Goal: Task Accomplishment & Management: Manage account settings

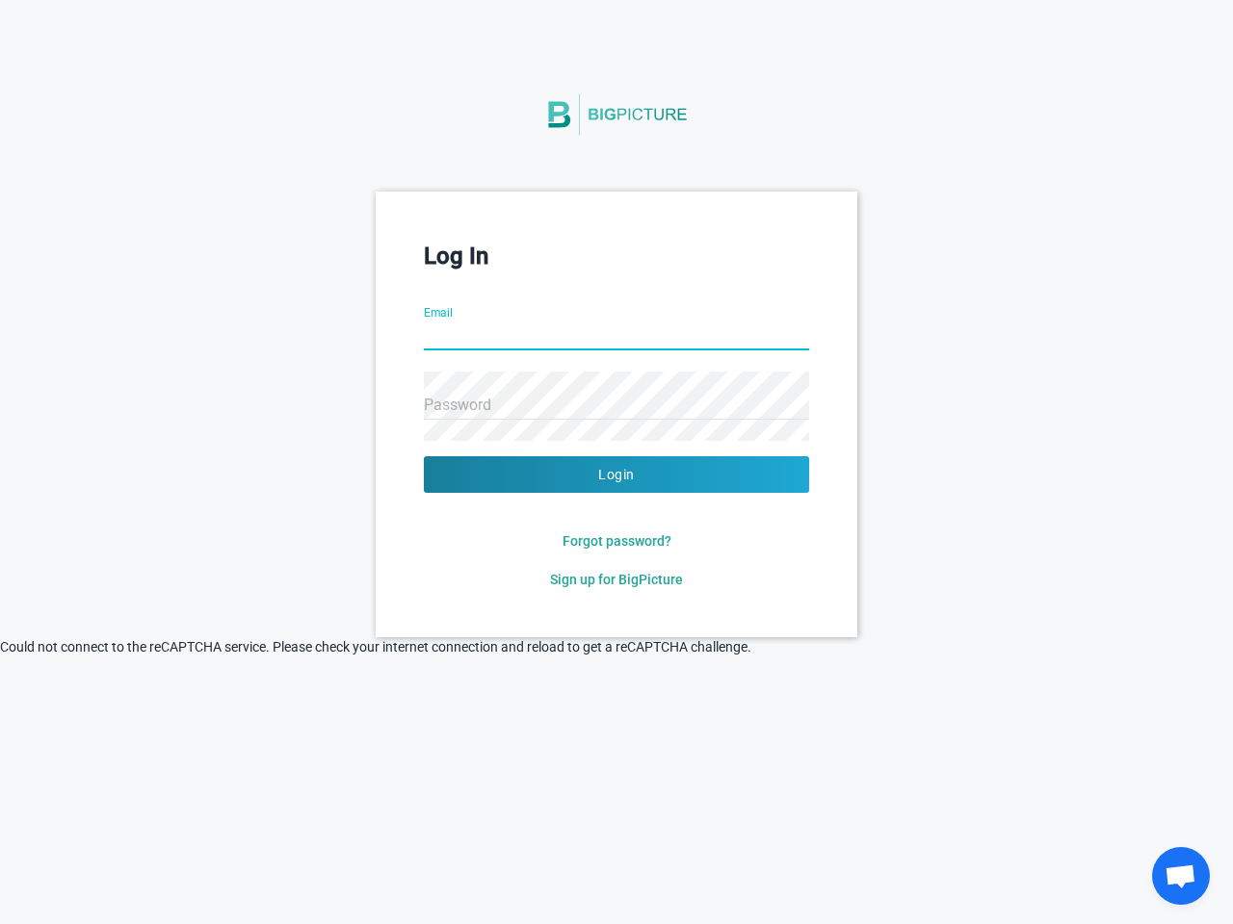
click at [616, 475] on button "Login" at bounding box center [616, 474] width 385 height 37
click at [616, 541] on span "Forgot password?" at bounding box center [616, 541] width 109 height 15
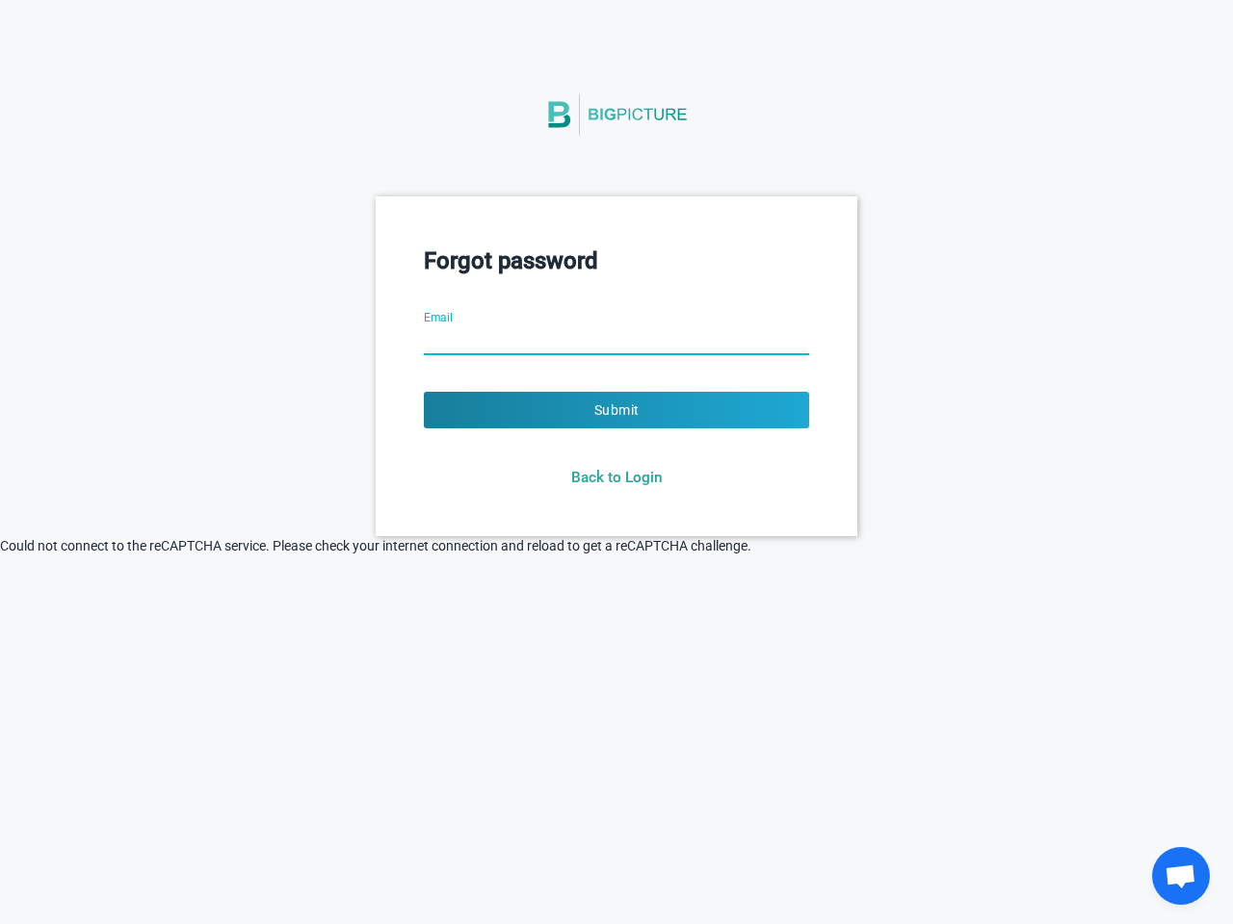
click at [616, 580] on html "Forgot password Email Submit Back to Login © 2021 Big Picture Technologies Inc.…" at bounding box center [616, 462] width 1233 height 924
click at [433, 663] on html "Forgot password Email Submit Back to Login © 2021 Big Picture Technologies Inc.…" at bounding box center [616, 462] width 1233 height 924
click at [670, 710] on html "Forgot password Email Submit Back to Login © 2021 Big Picture Technologies Inc.…" at bounding box center [616, 462] width 1233 height 924
click at [784, 710] on html "Forgot password Email Submit Back to Login © 2021 Big Picture Technologies Inc.…" at bounding box center [616, 462] width 1233 height 924
click at [1181, 876] on span "Open chat" at bounding box center [1180, 878] width 32 height 27
